Goal: Information Seeking & Learning: Learn about a topic

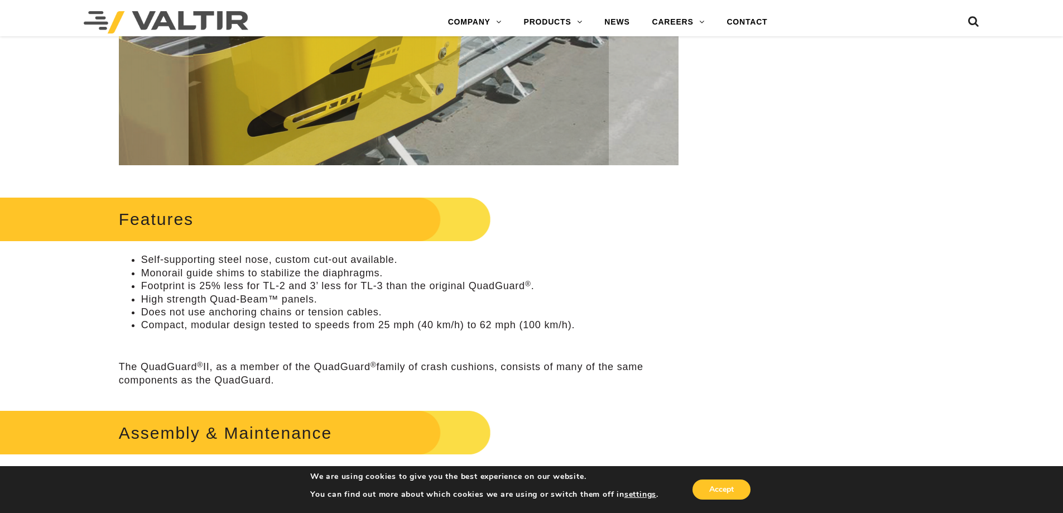
scroll to position [390, 0]
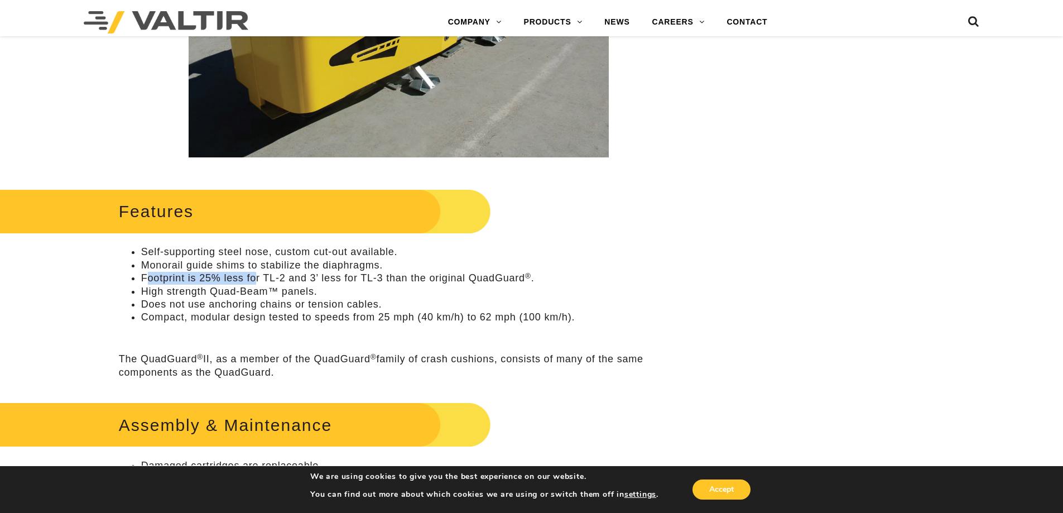
drag, startPoint x: 144, startPoint y: 277, endPoint x: 266, endPoint y: 277, distance: 121.6
click at [263, 277] on li "Footprint is 25% less for TL-2 and 3’ less for TL-3 than the original QuadGuard…" at bounding box center [409, 278] width 537 height 13
click at [266, 277] on li "Footprint is 25% less for TL-2 and 3’ less for TL-3 than the original QuadGuard…" at bounding box center [409, 278] width 537 height 13
drag, startPoint x: 197, startPoint y: 277, endPoint x: 293, endPoint y: 278, distance: 95.4
click at [293, 278] on li "Footprint is 25% less for TL-2 and 3’ less for TL-3 than the original QuadGuard…" at bounding box center [409, 278] width 537 height 13
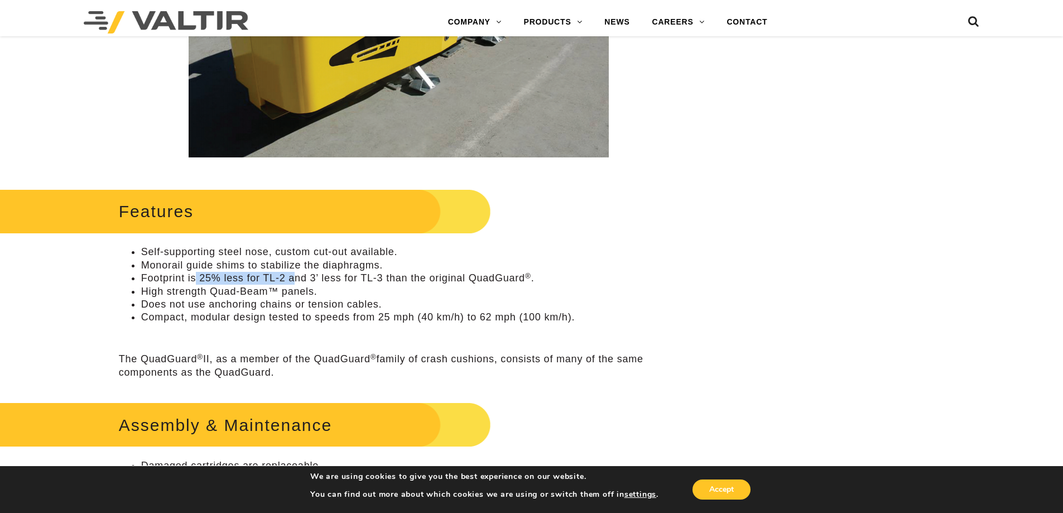
click at [294, 278] on li "Footprint is 25% less for TL-2 and 3’ less for TL-3 than the original QuadGuard…" at bounding box center [409, 278] width 537 height 13
drag, startPoint x: 287, startPoint y: 279, endPoint x: 363, endPoint y: 279, distance: 75.9
click at [363, 279] on li "Footprint is 25% less for TL-2 and 3’ less for TL-3 than the original QuadGuard…" at bounding box center [409, 278] width 537 height 13
drag, startPoint x: 308, startPoint y: 276, endPoint x: 499, endPoint y: 277, distance: 191.3
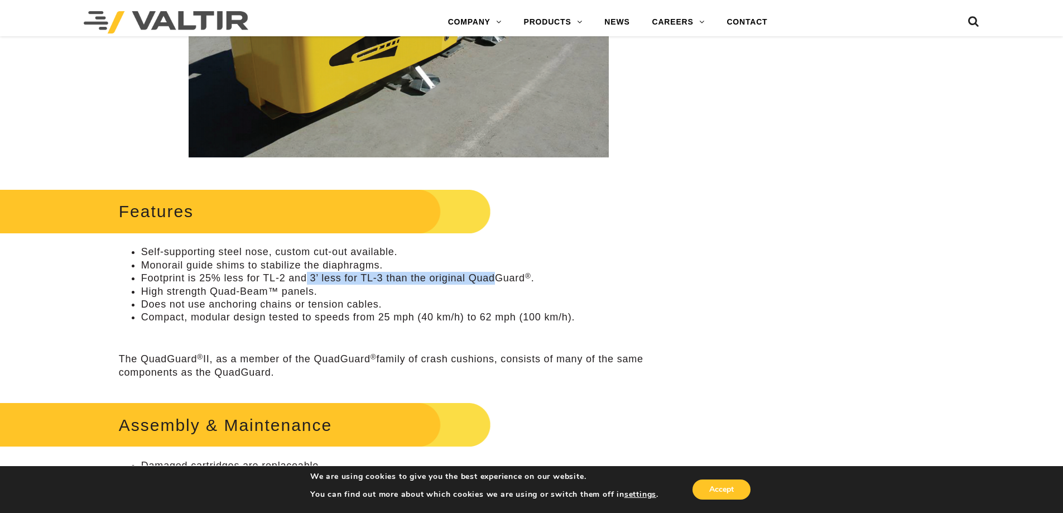
click at [499, 277] on li "Footprint is 25% less for TL-2 and 3’ less for TL-3 than the original QuadGuard…" at bounding box center [409, 278] width 537 height 13
drag, startPoint x: 500, startPoint y: 277, endPoint x: 510, endPoint y: 278, distance: 9.5
click at [501, 277] on li "Footprint is 25% less for TL-2 and 3’ less for TL-3 than the original QuadGuard…" at bounding box center [409, 278] width 537 height 13
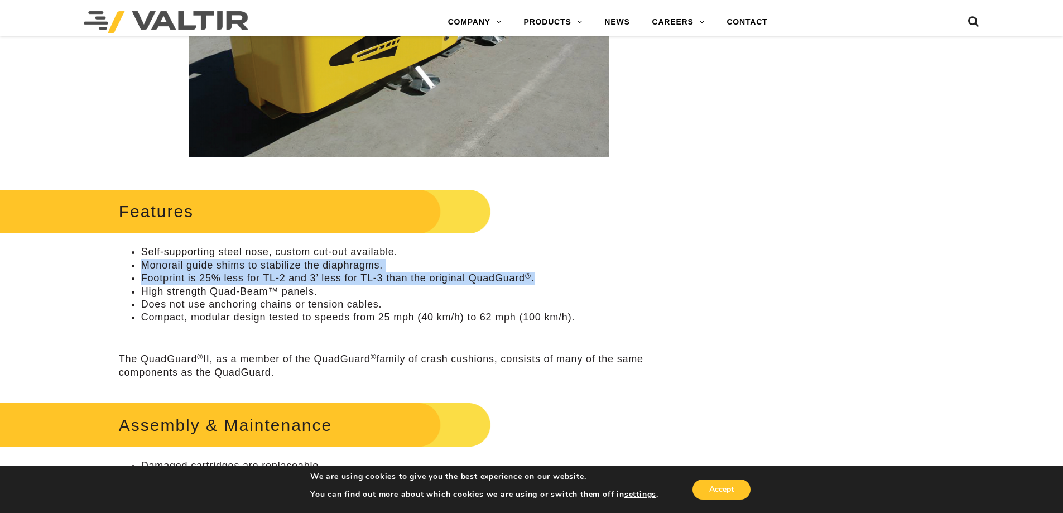
drag, startPoint x: 538, startPoint y: 274, endPoint x: 123, endPoint y: 263, distance: 415.1
click at [123, 263] on ul "Self-supporting steel nose, custom cut-out available. Monorail guide shims to s…" at bounding box center [398, 284] width 559 height 78
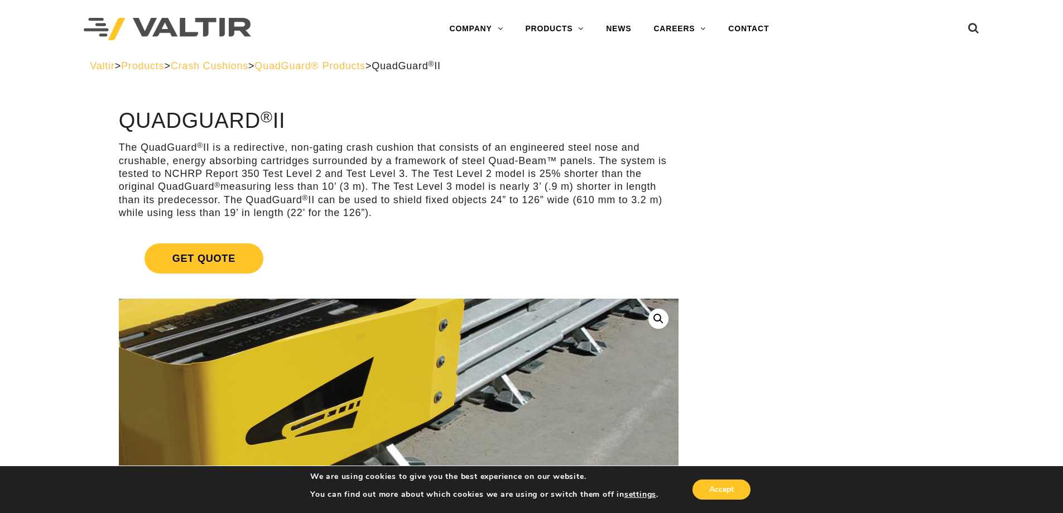
scroll to position [0, 0]
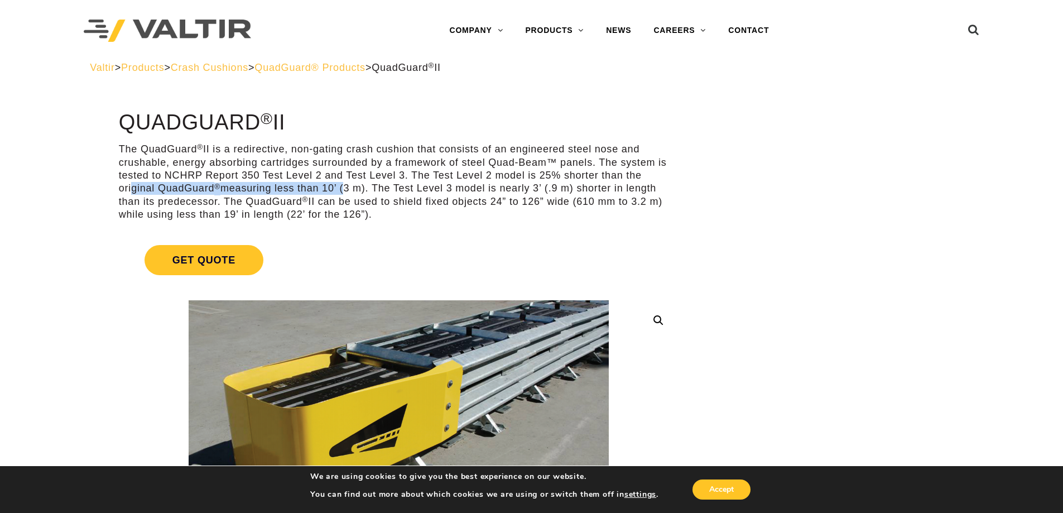
drag, startPoint x: 128, startPoint y: 190, endPoint x: 349, endPoint y: 190, distance: 220.9
click at [349, 190] on p "The QuadGuard ® II is a redirective, non-gating crash cushion that consists of …" at bounding box center [398, 182] width 559 height 78
click at [351, 190] on p "The QuadGuard ® II is a redirective, non-gating crash cushion that consists of …" at bounding box center [398, 182] width 559 height 78
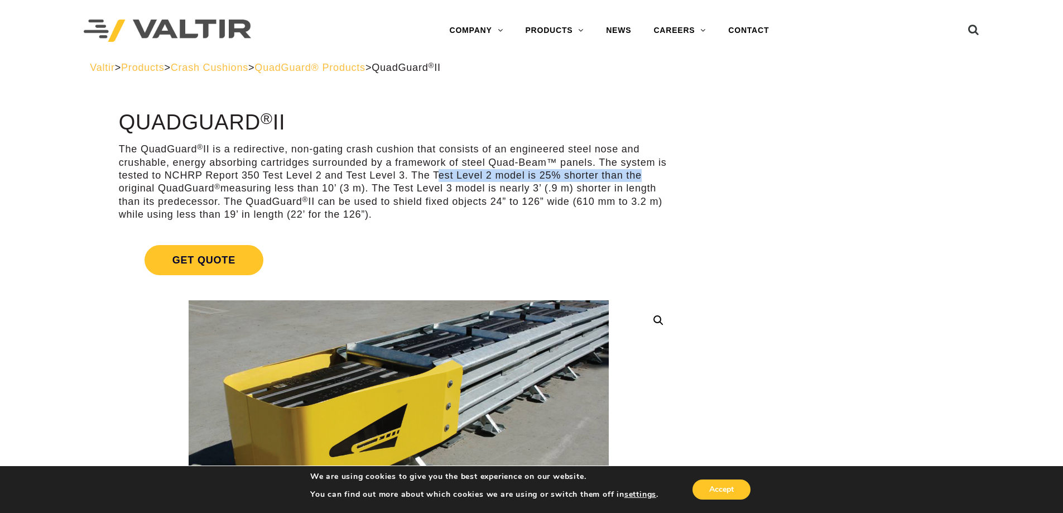
drag, startPoint x: 433, startPoint y: 176, endPoint x: 651, endPoint y: 176, distance: 218.1
click at [646, 176] on p "The QuadGuard ® II is a redirective, non-gating crash cushion that consists of …" at bounding box center [398, 182] width 559 height 78
click at [652, 176] on p "The QuadGuard ® II is a redirective, non-gating crash cushion that consists of …" at bounding box center [398, 182] width 559 height 78
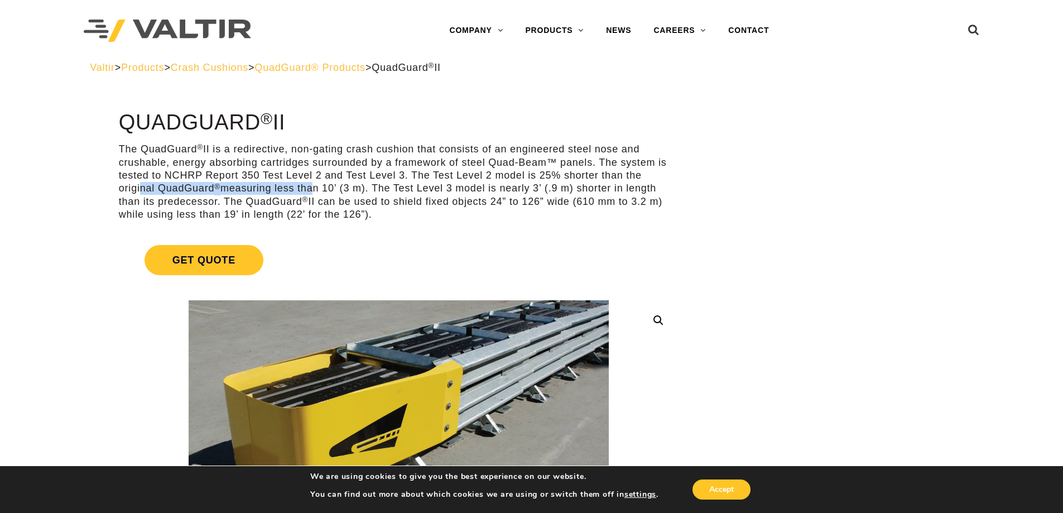
drag, startPoint x: 160, startPoint y: 185, endPoint x: 313, endPoint y: 183, distance: 153.4
click at [312, 183] on p "The QuadGuard ® II is a redirective, non-gating crash cushion that consists of …" at bounding box center [398, 182] width 559 height 78
drag, startPoint x: 316, startPoint y: 183, endPoint x: 338, endPoint y: 184, distance: 22.3
click at [316, 183] on p "The QuadGuard ® II is a redirective, non-gating crash cushion that consists of …" at bounding box center [398, 182] width 559 height 78
drag, startPoint x: 328, startPoint y: 187, endPoint x: 469, endPoint y: 189, distance: 140.6
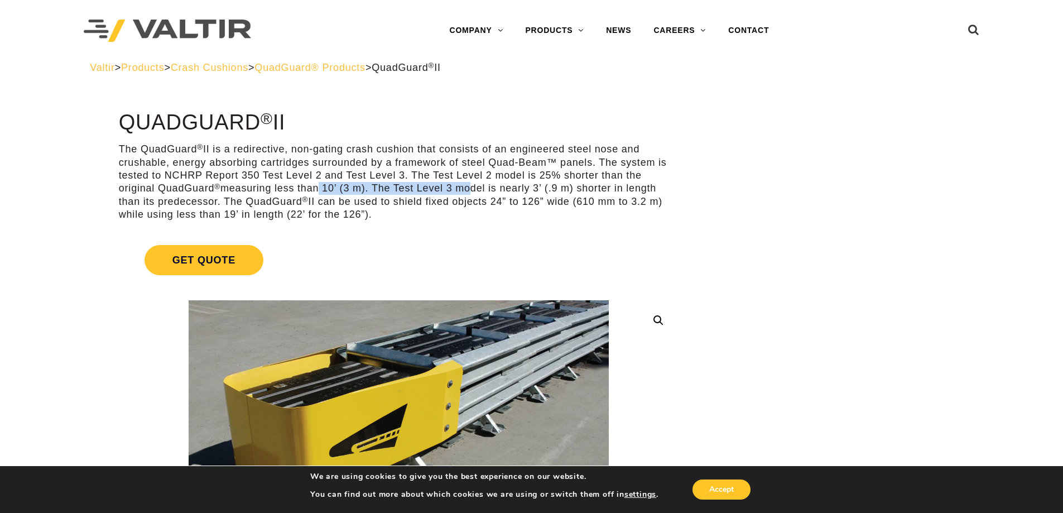
click at [467, 189] on p "The QuadGuard ® II is a redirective, non-gating crash cushion that consists of …" at bounding box center [398, 182] width 559 height 78
drag, startPoint x: 469, startPoint y: 189, endPoint x: 484, endPoint y: 192, distance: 15.6
click at [470, 189] on p "The QuadGuard ® II is a redirective, non-gating crash cushion that consists of …" at bounding box center [398, 182] width 559 height 78
click at [539, 238] on link "Get Quote" at bounding box center [398, 259] width 559 height 57
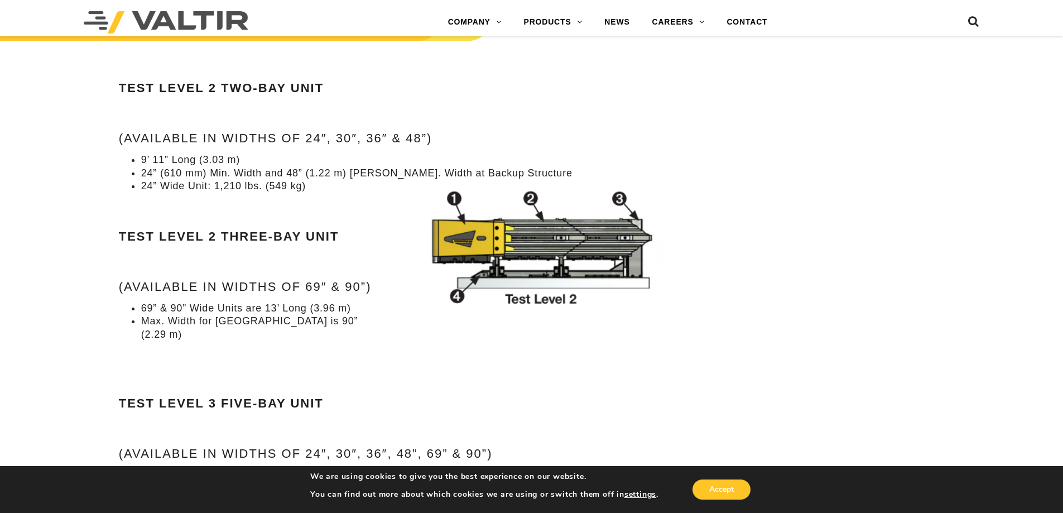
scroll to position [1450, 0]
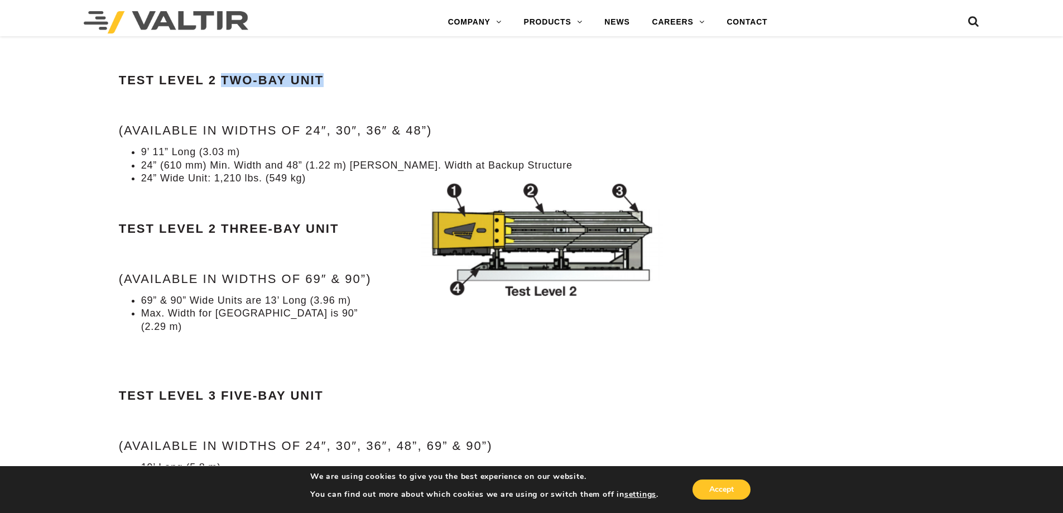
drag, startPoint x: 224, startPoint y: 81, endPoint x: 344, endPoint y: 81, distance: 119.9
click at [342, 81] on h4 "Test Level 2 Two-Bay Unit" at bounding box center [398, 80] width 559 height 13
click at [344, 81] on h4 "Test Level 2 Two-Bay Unit" at bounding box center [398, 80] width 559 height 13
drag, startPoint x: 142, startPoint y: 151, endPoint x: 246, endPoint y: 150, distance: 104.3
click at [239, 150] on li "9’ 11” Long (3.03 m)" at bounding box center [409, 152] width 537 height 13
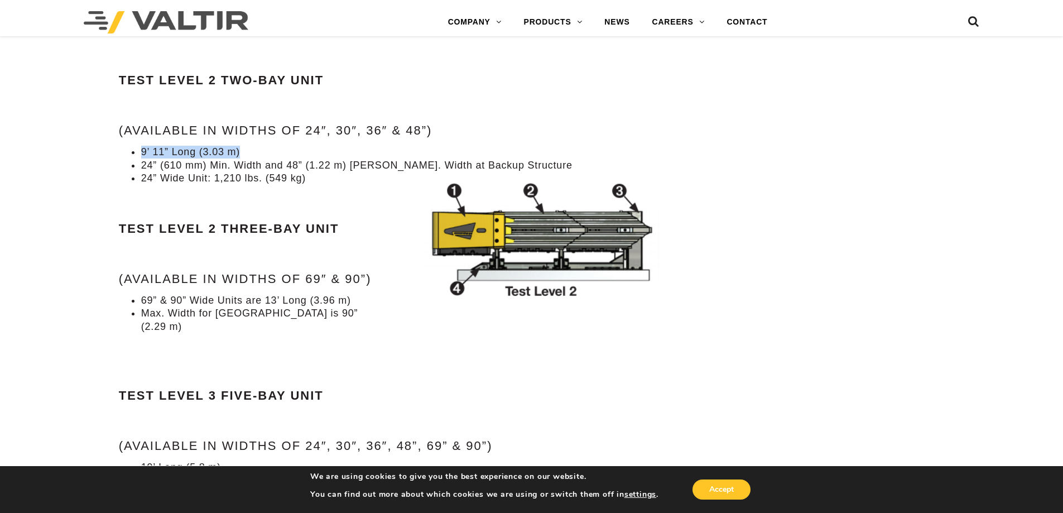
click at [246, 150] on li "9’ 11” Long (3.03 m)" at bounding box center [409, 152] width 537 height 13
drag, startPoint x: 228, startPoint y: 150, endPoint x: 131, endPoint y: 149, distance: 97.0
click at [141, 149] on li "9’ 11” Long (3.03 m)" at bounding box center [409, 152] width 537 height 13
click at [202, 162] on li "24” (610 mm) Min. Width and 48” (1.22 m) [PERSON_NAME]. Width at Backup Structu…" at bounding box center [409, 165] width 537 height 13
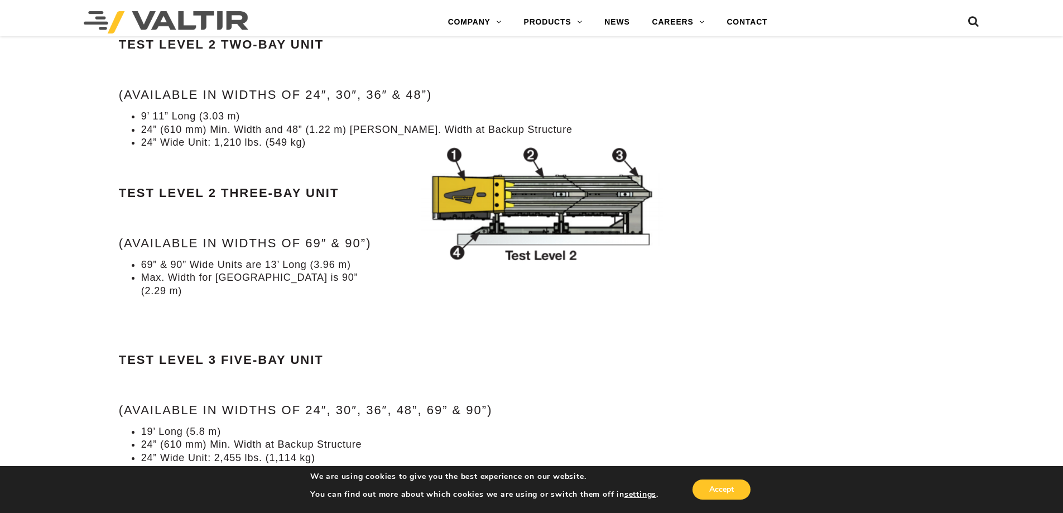
scroll to position [1506, 0]
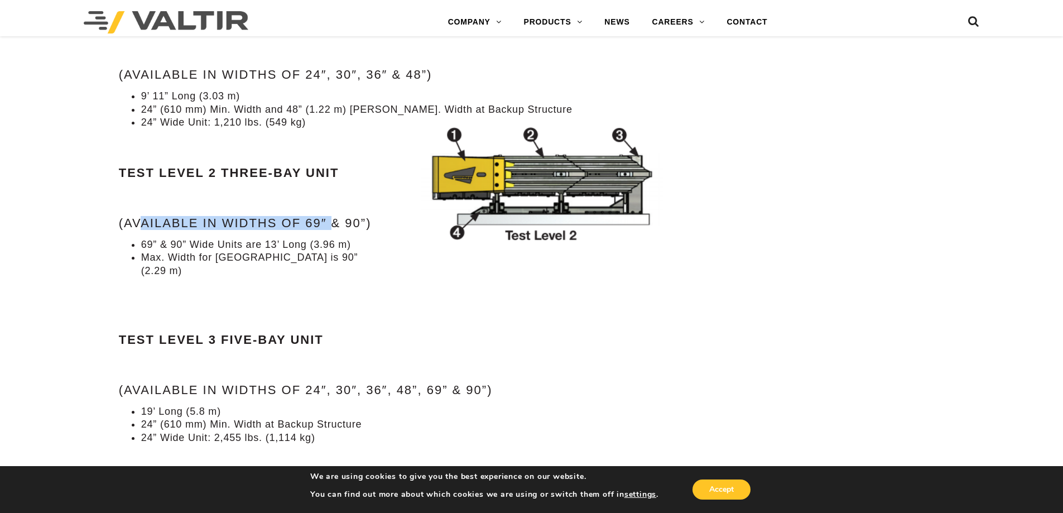
drag, startPoint x: 137, startPoint y: 225, endPoint x: 343, endPoint y: 229, distance: 206.4
click at [340, 229] on h4 "(Available in widths of 69″ & 90”)" at bounding box center [398, 222] width 559 height 13
click at [344, 229] on h4 "(Available in widths of 69″ & 90”)" at bounding box center [398, 222] width 559 height 13
drag, startPoint x: 355, startPoint y: 225, endPoint x: 377, endPoint y: 223, distance: 22.4
click at [377, 223] on h4 "(Available in widths of 69″ & 90”)" at bounding box center [398, 222] width 559 height 13
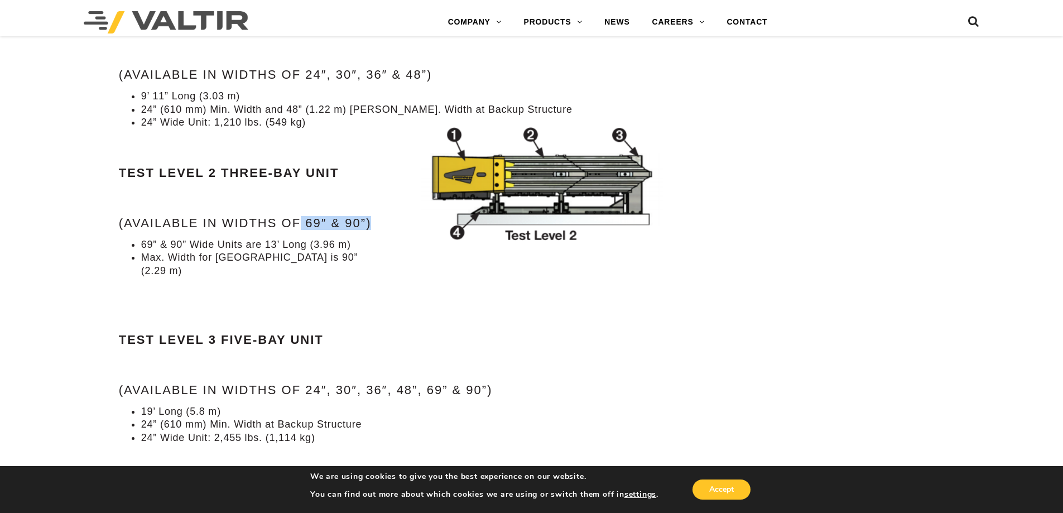
click at [377, 223] on h4 "(Available in widths of 69″ & 90”)" at bounding box center [398, 222] width 559 height 13
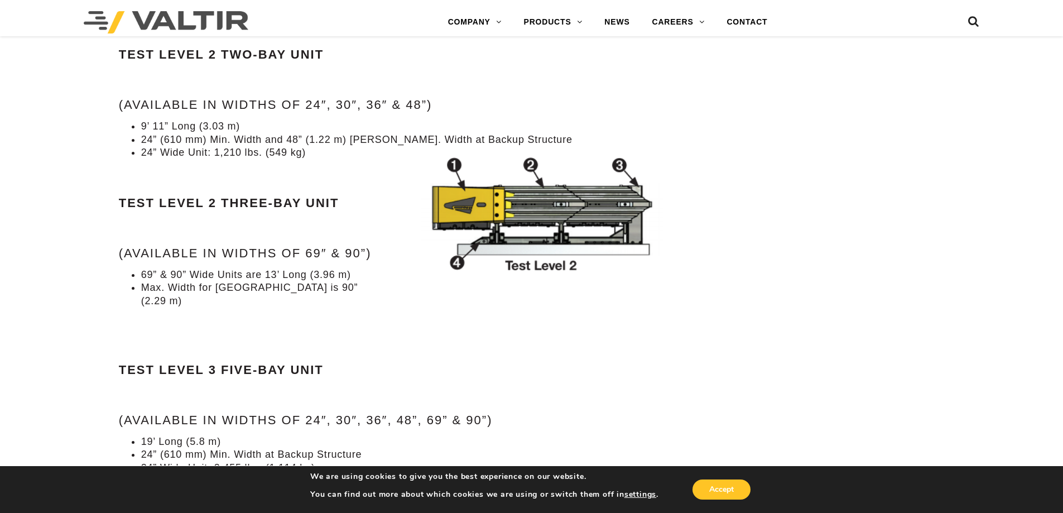
scroll to position [1450, 0]
